Goal: Register for event/course

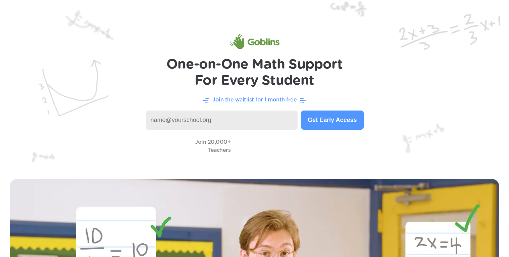
click at [210, 120] on input at bounding box center [222, 119] width 152 height 19
type input "jmste759"
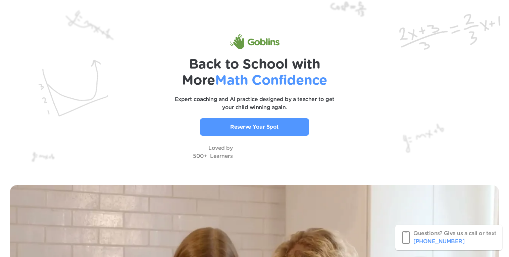
scroll to position [1, 0]
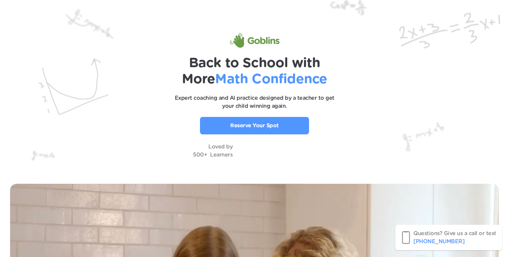
click at [296, 126] on link "Reserve Your Spot" at bounding box center [254, 125] width 109 height 17
